Goal: Learn about a topic: Learn about a topic

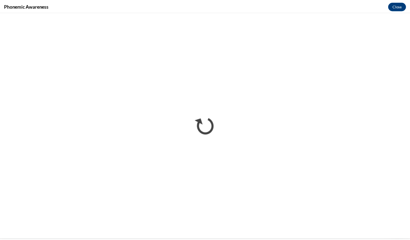
scroll to position [216, 0]
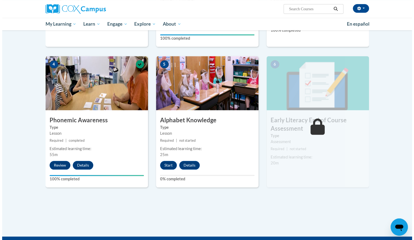
scroll to position [234, 0]
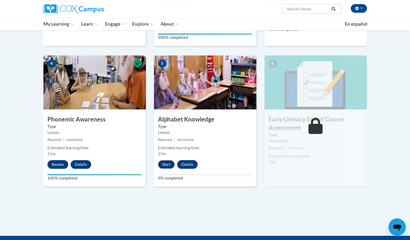
click at [170, 164] on button "Start" at bounding box center [166, 164] width 17 height 9
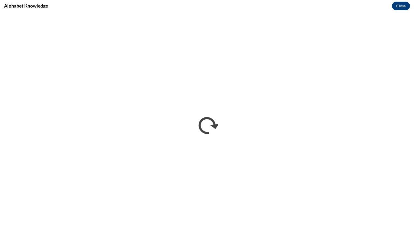
scroll to position [0, 0]
